Goal: Communication & Community: Answer question/provide support

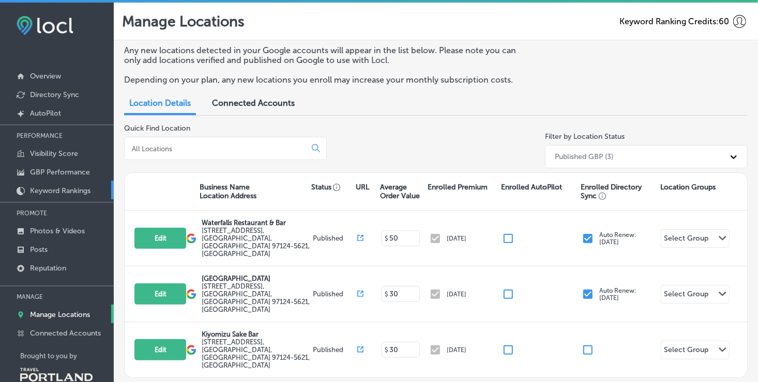
scroll to position [21, 0]
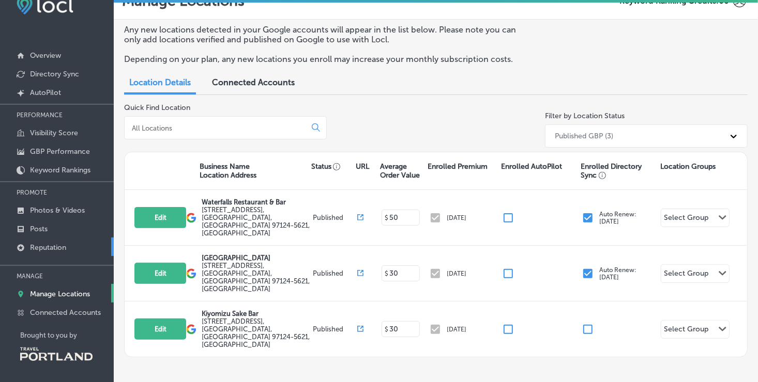
click at [55, 238] on link "Reputation" at bounding box center [57, 247] width 114 height 19
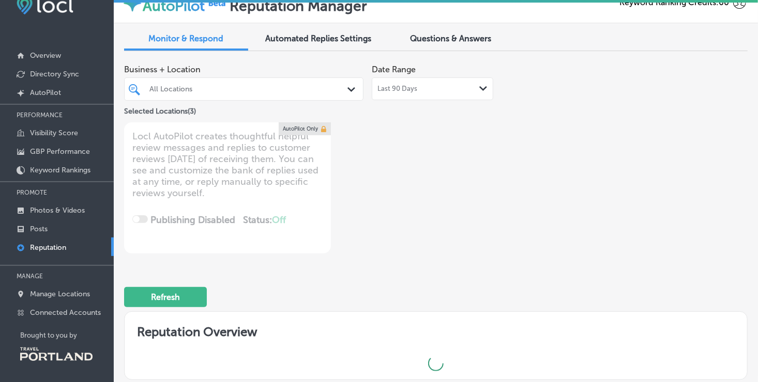
type textarea "x"
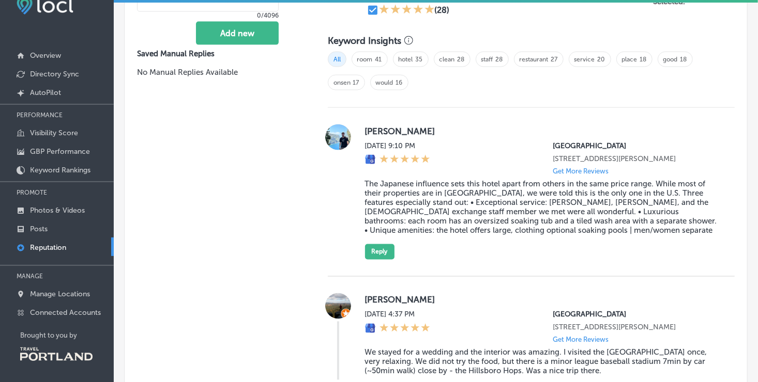
scroll to position [686, 0]
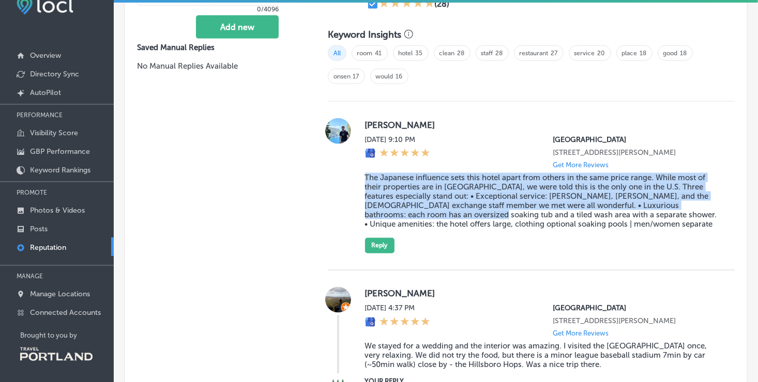
drag, startPoint x: 363, startPoint y: 180, endPoint x: 441, endPoint y: 219, distance: 87.1
click at [441, 219] on blockquote "The Japanese influence sets this hotel apart from others in the same price rang…" at bounding box center [541, 201] width 353 height 56
drag, startPoint x: 441, startPoint y: 219, endPoint x: 361, endPoint y: 187, distance: 87.0
click at [361, 187] on div "Vander Rode [DATE] 9:10 PM [GEOGRAPHIC_DATA] [STREET_ADDRESS][PERSON_NAME] Get …" at bounding box center [531, 185] width 407 height 135
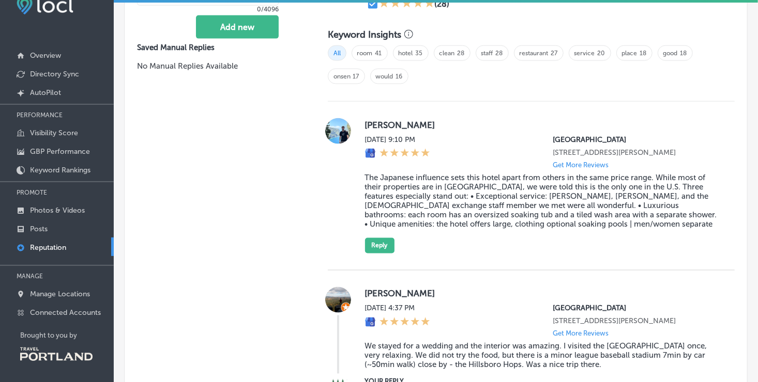
click at [348, 186] on div "Vander Rode [DATE] 9:10 PM [GEOGRAPHIC_DATA] [STREET_ADDRESS][PERSON_NAME] Get …" at bounding box center [531, 185] width 407 height 135
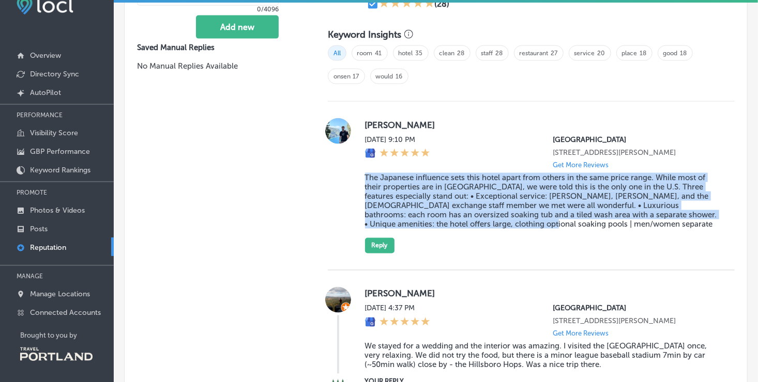
drag, startPoint x: 362, startPoint y: 179, endPoint x: 542, endPoint y: 234, distance: 187.9
click at [542, 229] on blockquote "The Japanese influence sets this hotel apart from others in the same price rang…" at bounding box center [541, 201] width 353 height 56
click at [469, 249] on div "Vander Rode [DATE] 9:10 PM [GEOGRAPHIC_DATA] [STREET_ADDRESS][PERSON_NAME] Get …" at bounding box center [541, 185] width 353 height 135
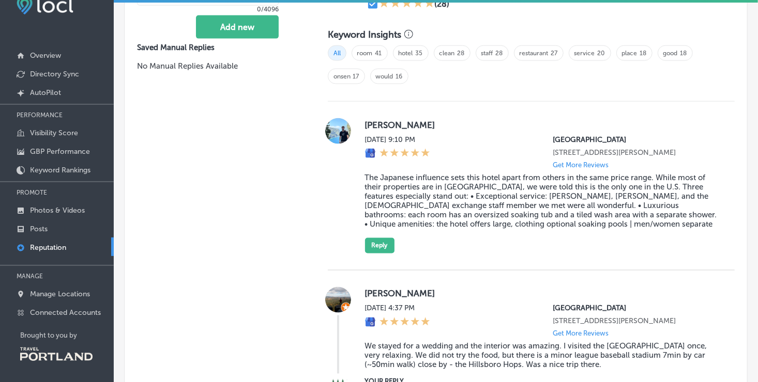
click at [340, 133] on img at bounding box center [338, 131] width 26 height 26
click at [342, 132] on img at bounding box center [338, 131] width 26 height 26
click at [371, 208] on blockquote "The Japanese influence sets this hotel apart from others in the same price rang…" at bounding box center [541, 201] width 353 height 56
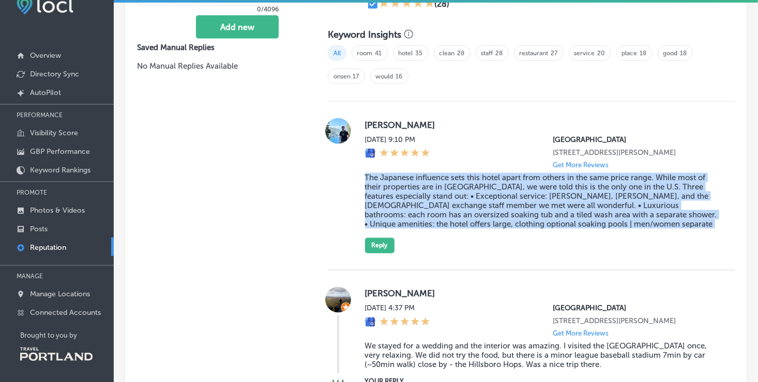
click at [371, 208] on blockquote "The Japanese influence sets this hotel apart from others in the same price rang…" at bounding box center [541, 201] width 353 height 56
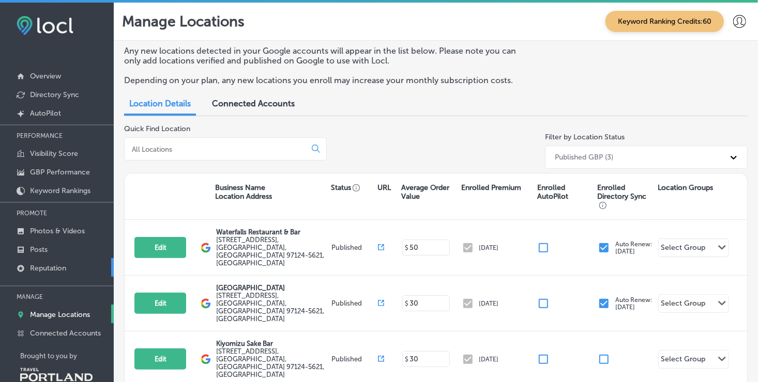
click at [55, 260] on link "Reputation" at bounding box center [57, 267] width 114 height 19
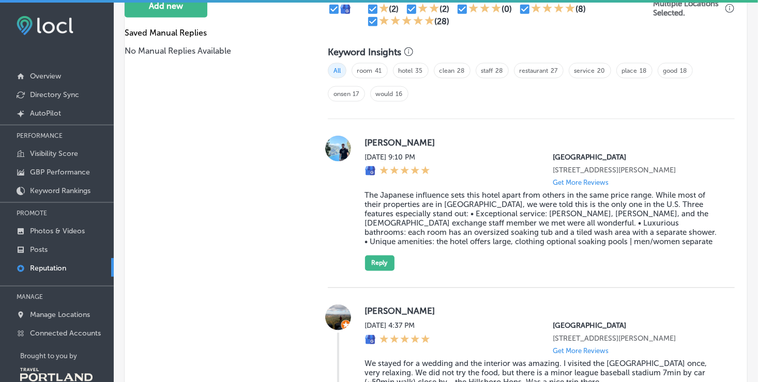
scroll to position [695, 0]
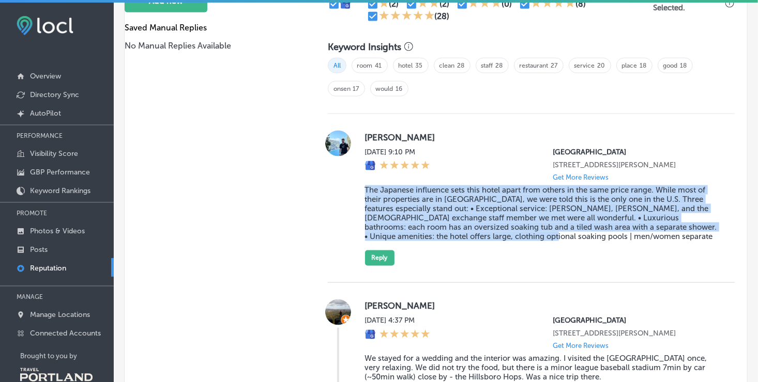
drag, startPoint x: 362, startPoint y: 196, endPoint x: 537, endPoint y: 248, distance: 182.3
click at [537, 241] on blockquote "The Japanese influence sets this hotel apart from others in the same price rang…" at bounding box center [541, 214] width 353 height 56
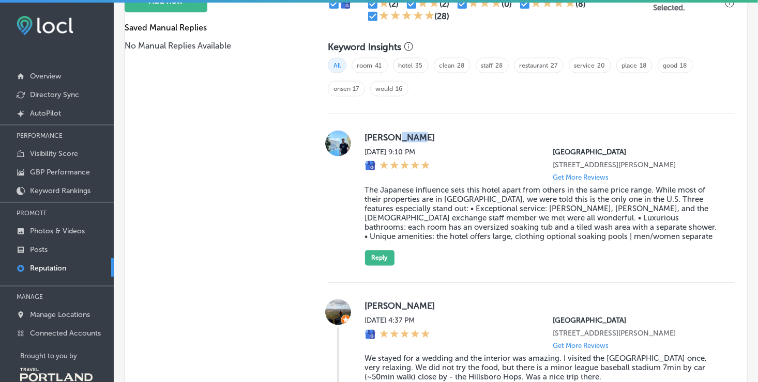
drag, startPoint x: 394, startPoint y: 135, endPoint x: 419, endPoint y: 134, distance: 24.3
click at [419, 134] on label "[PERSON_NAME]" at bounding box center [541, 137] width 353 height 10
click at [459, 128] on div "Vander Rode [DATE] 9:10 PM [GEOGRAPHIC_DATA] [STREET_ADDRESS][PERSON_NAME] Get …" at bounding box center [531, 198] width 407 height 169
click at [332, 143] on img at bounding box center [338, 144] width 26 height 26
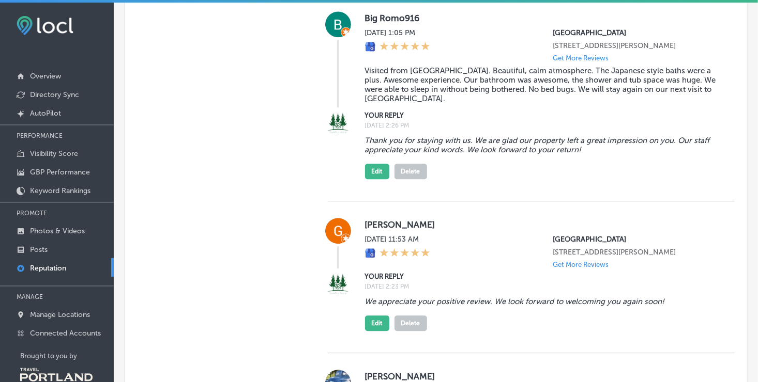
scroll to position [1180, 0]
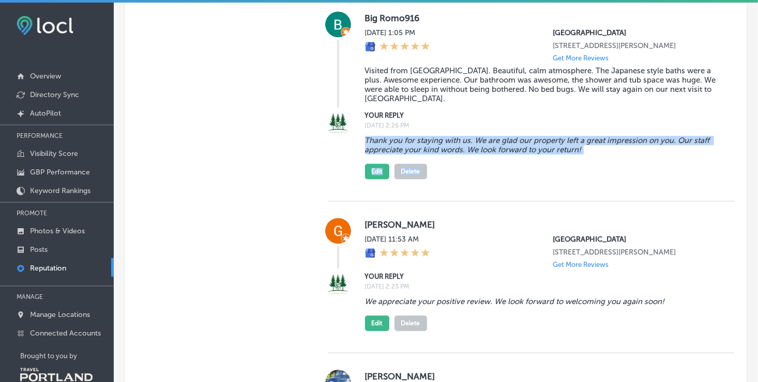
drag, startPoint x: 362, startPoint y: 167, endPoint x: 567, endPoint y: 192, distance: 206.2
click at [567, 179] on div "Thank you for staying with us. We are glad our property left a great impression…" at bounding box center [541, 156] width 353 height 48
drag, startPoint x: 567, startPoint y: 192, endPoint x: 513, endPoint y: 177, distance: 55.8
click at [513, 155] on blockquote "Thank you for staying with us. We are glad our property left a great impression…" at bounding box center [541, 145] width 353 height 19
click at [526, 155] on blockquote "Thank you for staying with us. We are glad our property left a great impression…" at bounding box center [541, 145] width 353 height 19
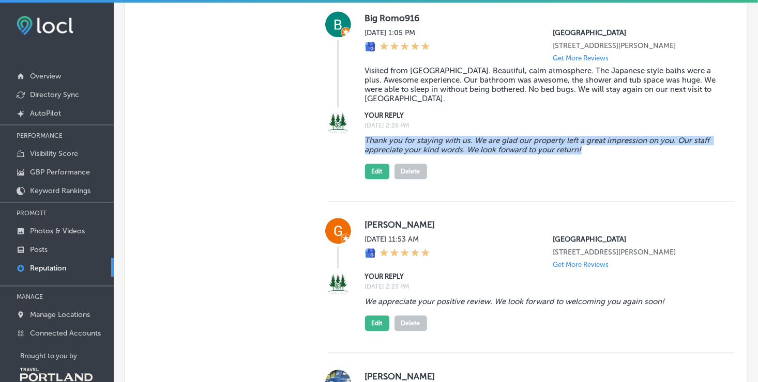
drag, startPoint x: 362, startPoint y: 168, endPoint x: 581, endPoint y: 181, distance: 219.0
click at [581, 155] on blockquote "Thank you for staying with us. We are glad our property left a great impression…" at bounding box center [541, 145] width 353 height 19
drag, startPoint x: 581, startPoint y: 181, endPoint x: 552, endPoint y: 181, distance: 28.4
copy blockquote "Thank you for staying with us. We are glad our property left a great impression…"
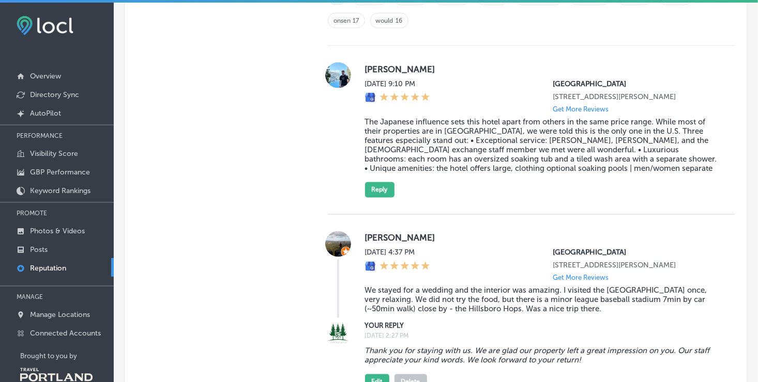
scroll to position [771, 0]
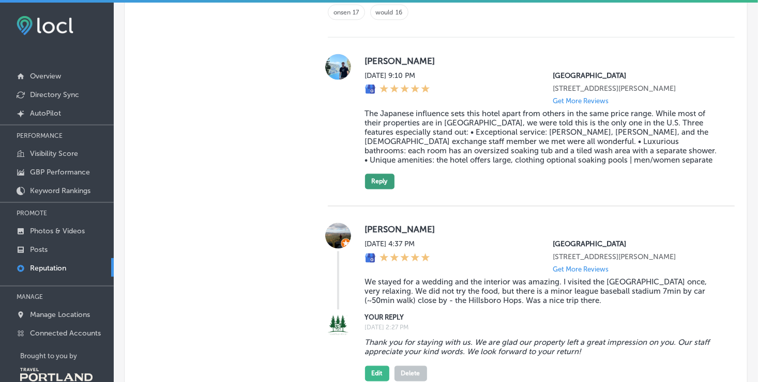
click at [381, 189] on button "Reply" at bounding box center [379, 182] width 29 height 16
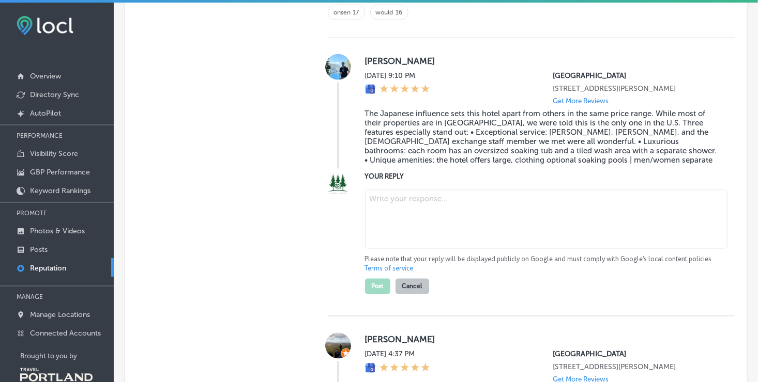
type textarea "x"
click at [394, 218] on textarea at bounding box center [546, 219] width 362 height 59
paste textarea "Thank you for staying with us. We are glad our property left a great impression…"
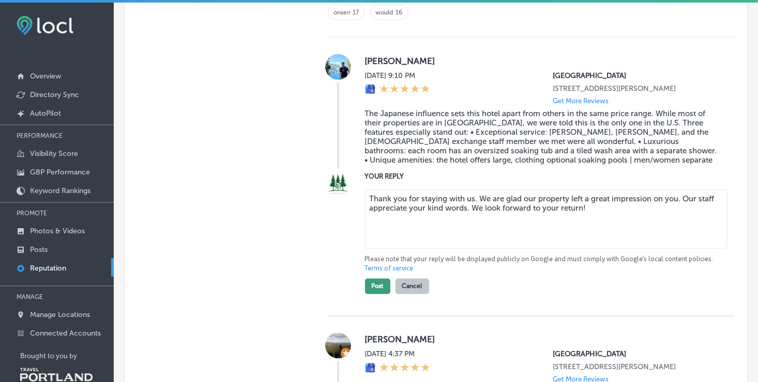
type textarea "Thank you for staying with us. We are glad our property left a great impression…"
click at [373, 295] on button "Post" at bounding box center [377, 287] width 25 height 16
type textarea "x"
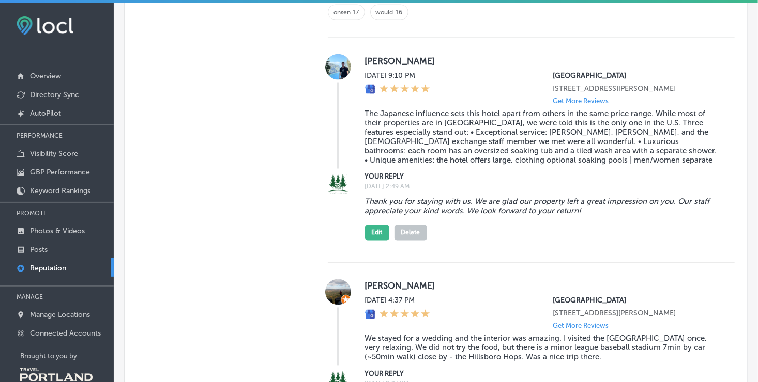
click at [431, 178] on div "Vander Rode [DATE] 9:10 PM [GEOGRAPHIC_DATA] [STREET_ADDRESS][PERSON_NAME] Get …" at bounding box center [531, 150] width 407 height 225
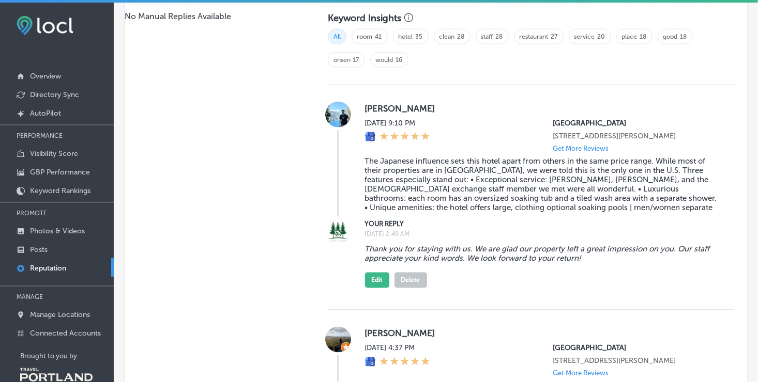
click at [465, 210] on blockquote "The Japanese influence sets this hotel apart from others in the same price rang…" at bounding box center [541, 185] width 353 height 56
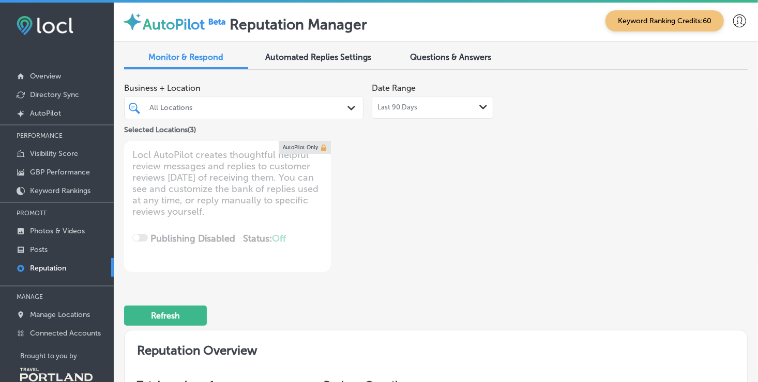
scroll to position [0, 0]
